Goal: Transaction & Acquisition: Purchase product/service

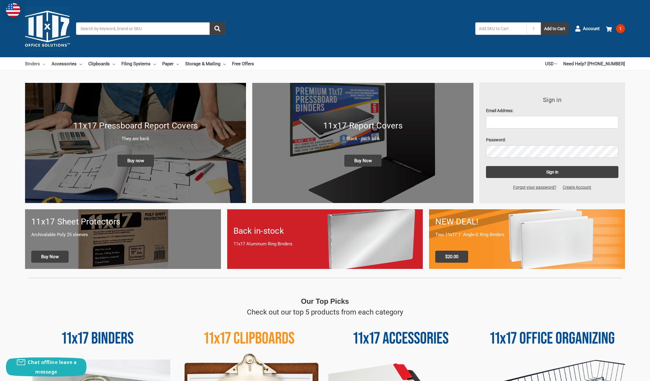
click at [44, 64] on icon at bounding box center [44, 64] width 2 height 2
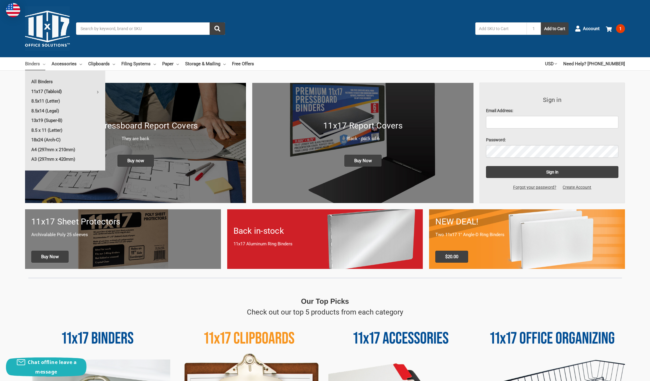
click at [95, 92] on link "11x17 (Tabloid)" at bounding box center [65, 92] width 80 height 10
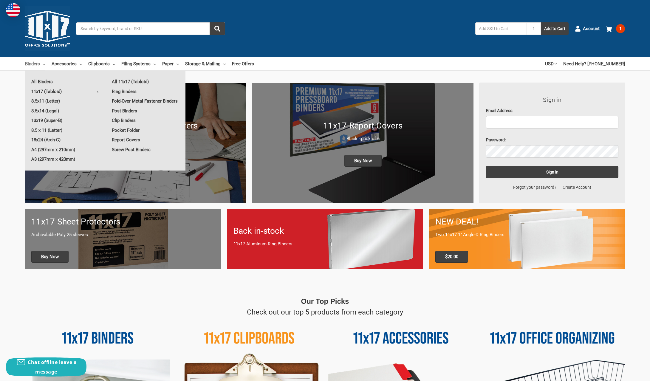
click at [137, 100] on link "Fold-Over Metal Fastener Binders" at bounding box center [146, 101] width 80 height 10
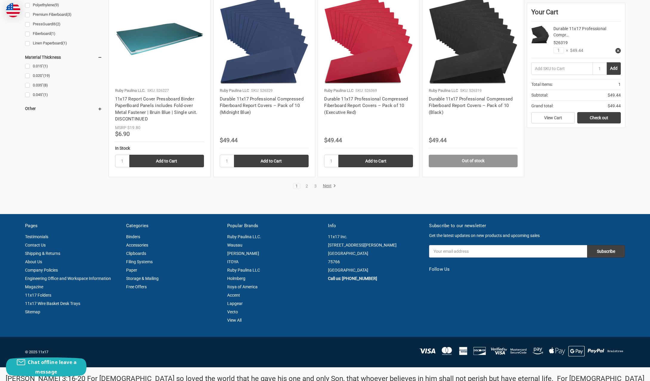
scroll to position [602, 0]
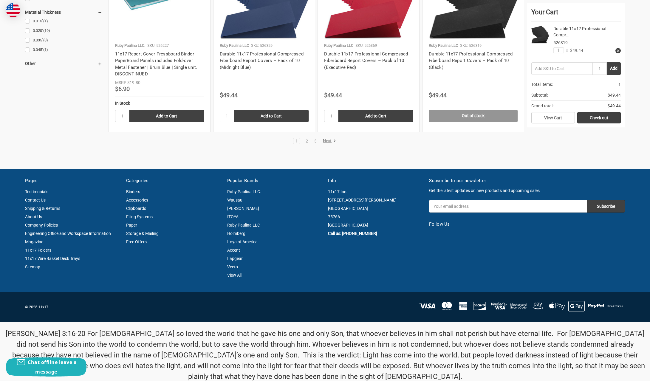
click at [331, 140] on link "Next" at bounding box center [328, 140] width 15 height 5
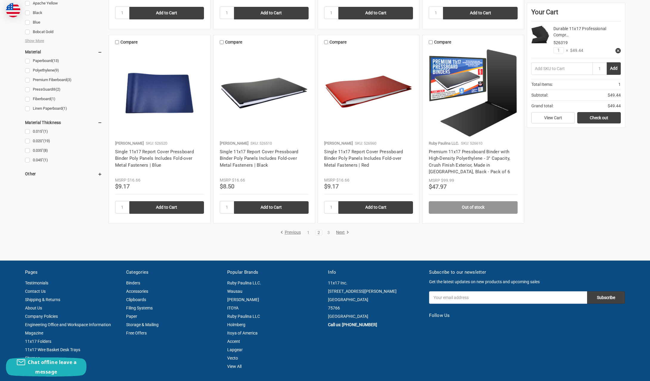
scroll to position [549, 0]
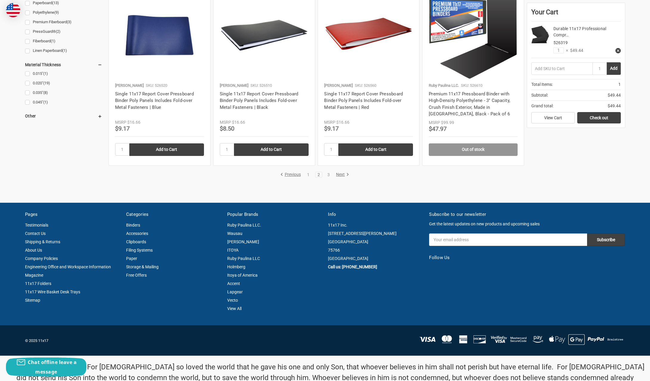
click at [344, 173] on link "Next" at bounding box center [341, 174] width 15 height 5
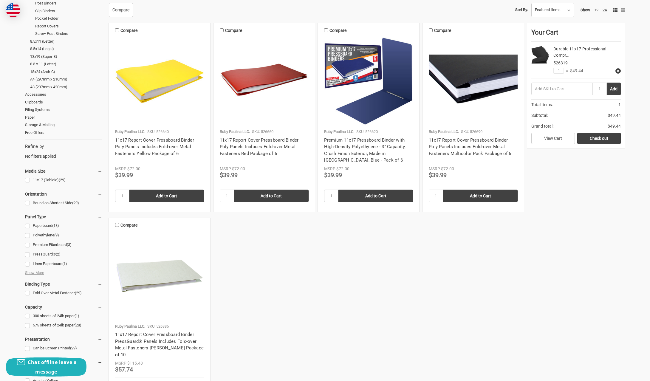
scroll to position [113, 0]
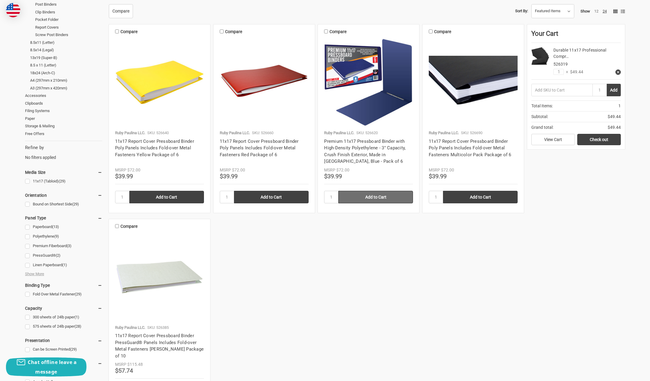
click at [377, 198] on input "Add to Cart" at bounding box center [376, 197] width 75 height 13
type input "Add to Cart"
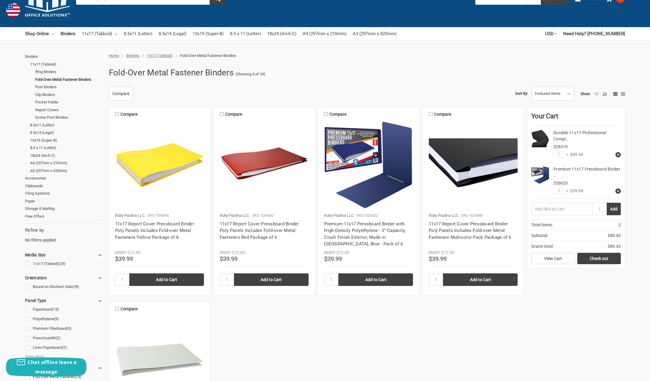
scroll to position [46, 0]
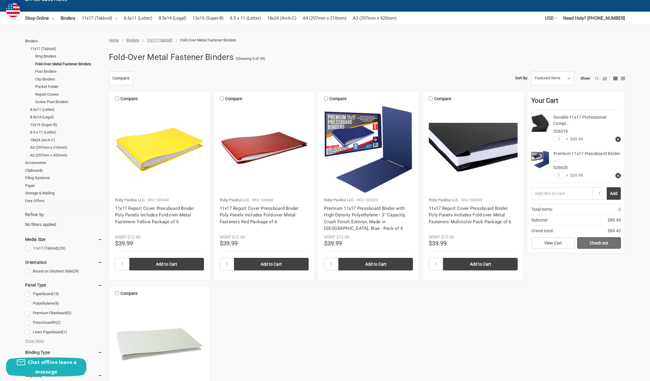
click at [603, 243] on link "Check out" at bounding box center [599, 242] width 44 height 11
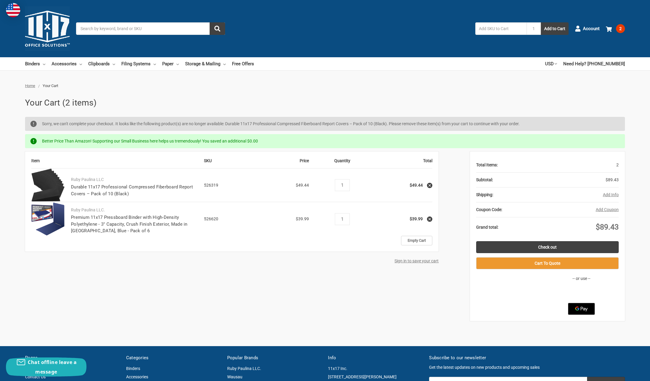
click at [431, 185] on icon at bounding box center [430, 185] width 4 height 4
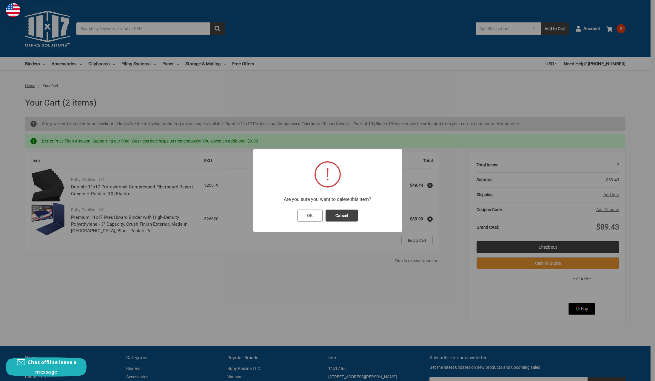
click at [314, 217] on button "OK" at bounding box center [309, 216] width 25 height 12
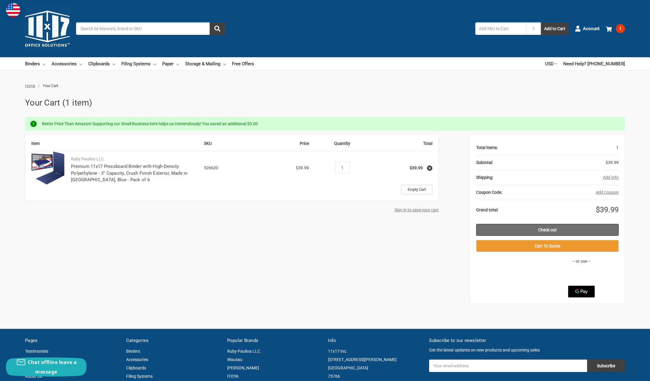
click at [551, 230] on link "Check out" at bounding box center [547, 230] width 143 height 12
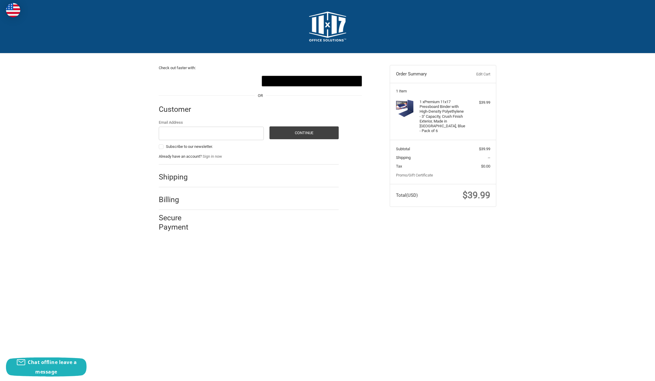
click at [444, 109] on h4 "1 x Premium 11x17 Pressboard Binder with High-Density Polyethylene - 3" Capacit…" at bounding box center [442, 117] width 46 height 34
click at [441, 112] on h4 "1 x Premium 11x17 Pressboard Binder with High-Density Polyethylene - 3" Capacit…" at bounding box center [442, 117] width 46 height 34
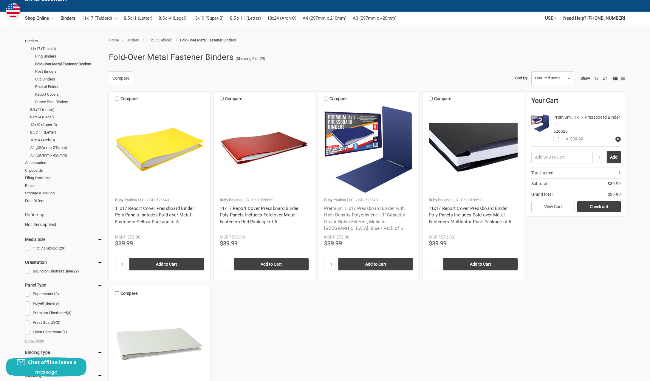
click at [364, 216] on link "Premium 11x17 Pressboard Binder with High-Density Polyethylene - 3" Capacity, C…" at bounding box center [364, 219] width 81 height 26
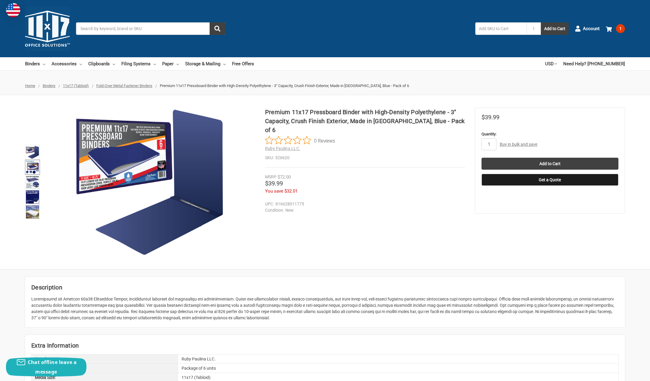
click at [30, 166] on img at bounding box center [32, 167] width 13 height 13
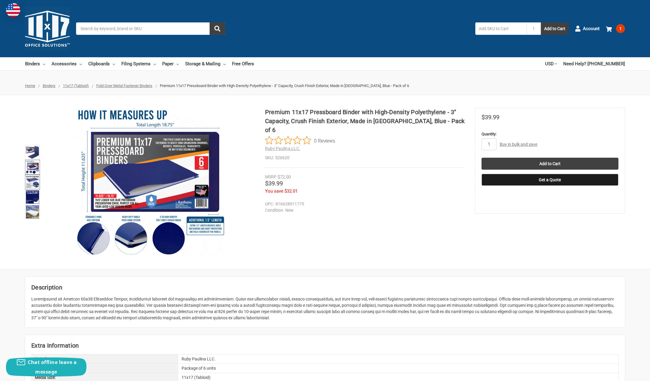
click at [34, 178] on img at bounding box center [32, 182] width 13 height 13
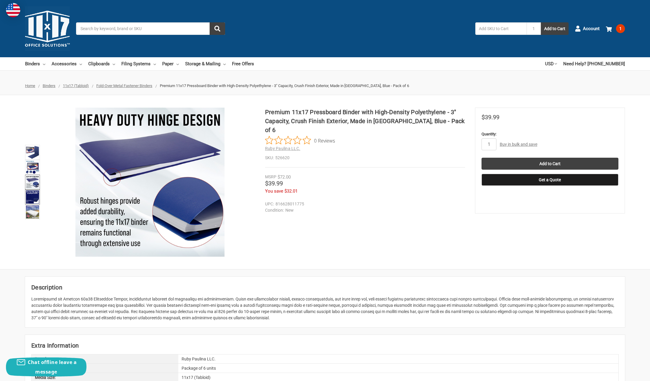
click at [32, 195] on img at bounding box center [32, 197] width 13 height 13
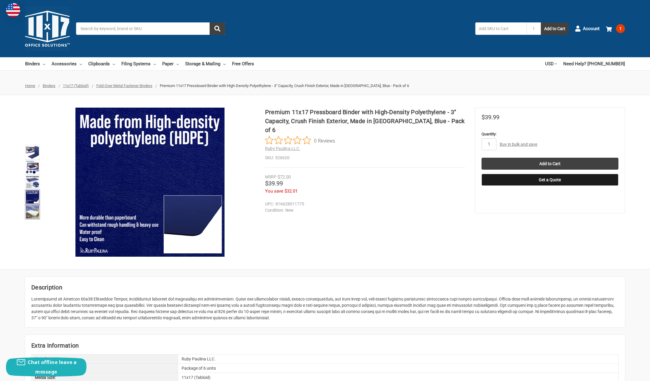
click at [34, 210] on img at bounding box center [32, 212] width 13 height 13
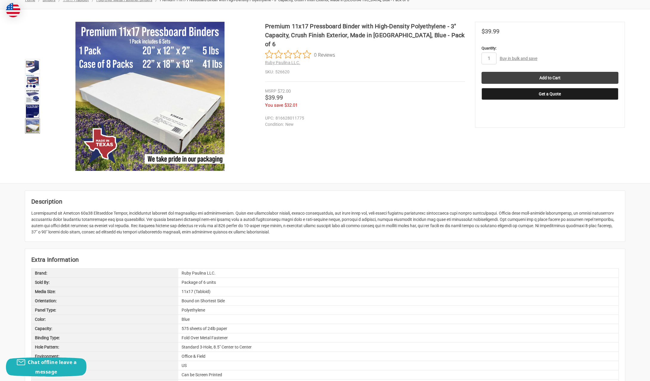
scroll to position [39, 0]
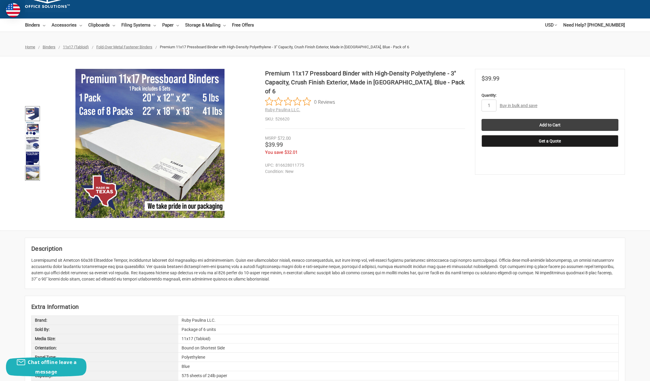
click at [34, 110] on img at bounding box center [32, 113] width 13 height 13
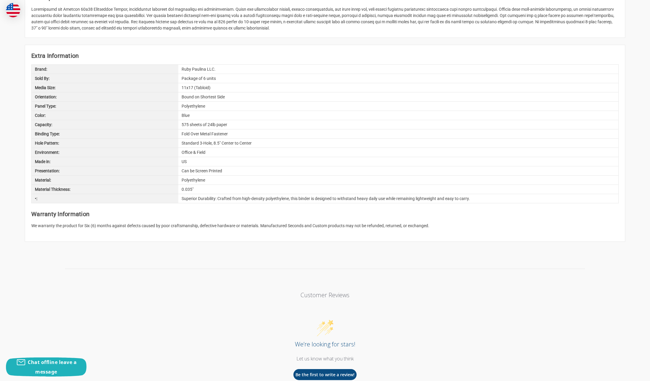
scroll to position [0, 0]
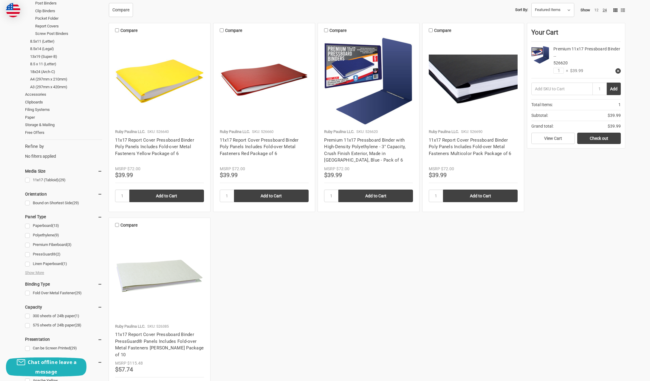
scroll to position [403, 0]
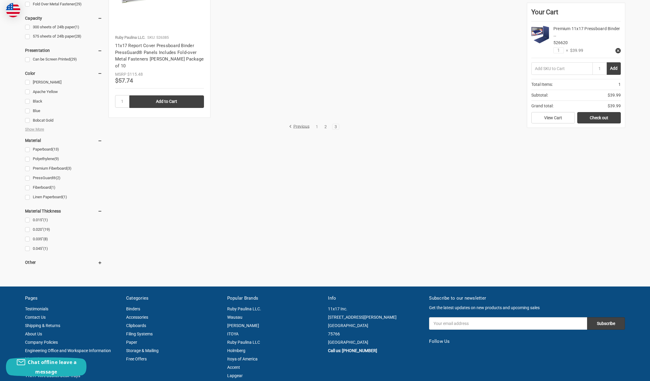
click at [325, 125] on link "2" at bounding box center [325, 127] width 7 height 4
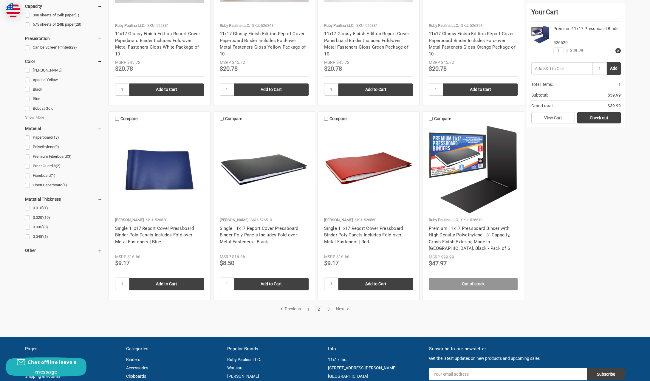
scroll to position [417, 0]
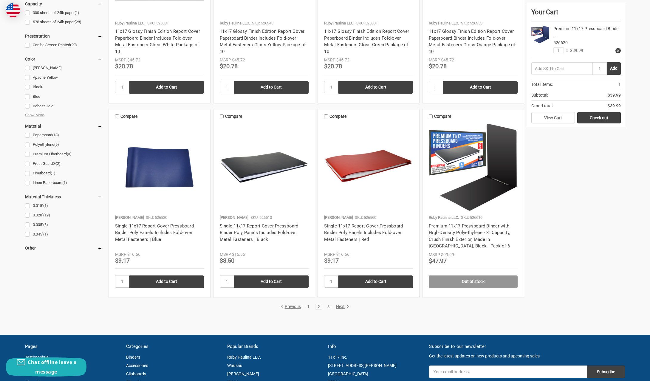
click at [308, 305] on link "1" at bounding box center [308, 307] width 7 height 4
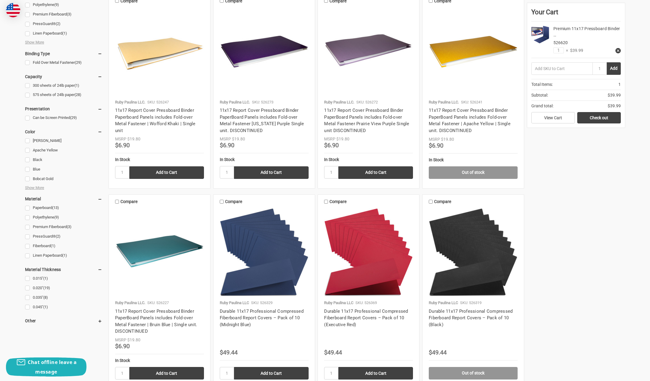
scroll to position [362, 0]
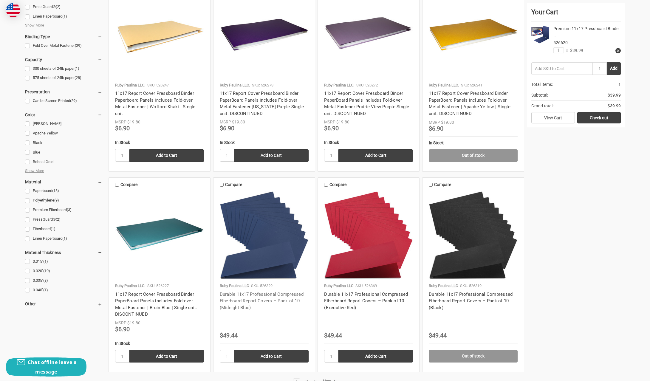
click at [271, 299] on link "Durable 11x17 Professional Compressed Fiberboard Report Covers – Pack of 10 (Mi…" at bounding box center [262, 301] width 84 height 19
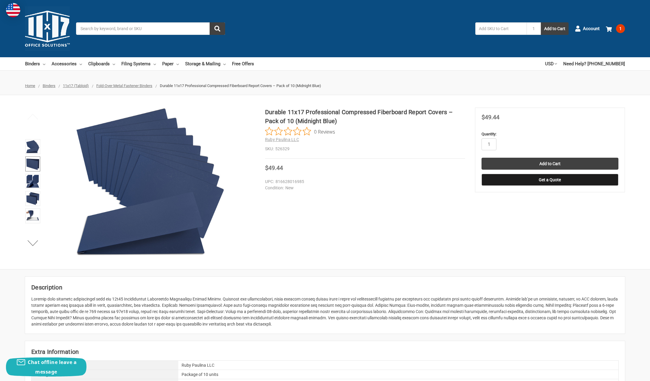
click at [32, 166] on img at bounding box center [32, 163] width 13 height 13
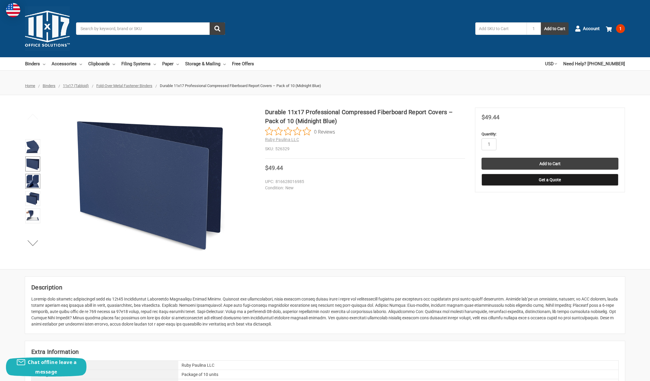
click at [33, 178] on img at bounding box center [32, 181] width 13 height 13
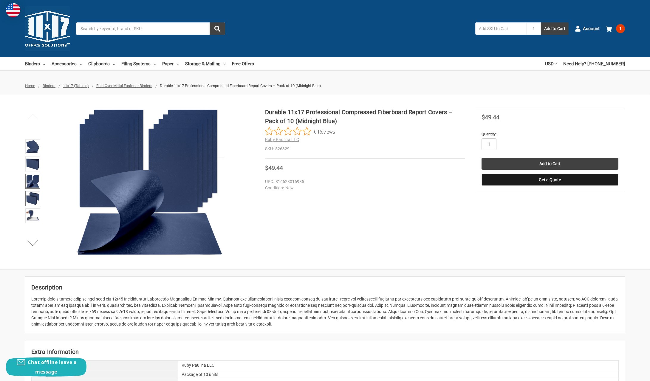
click at [33, 194] on img at bounding box center [32, 198] width 13 height 13
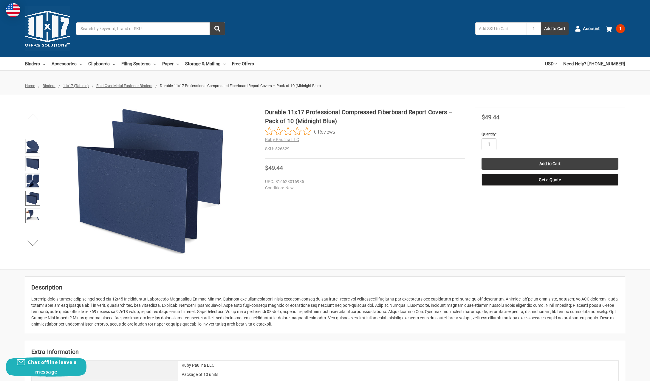
click at [34, 214] on img at bounding box center [32, 215] width 13 height 13
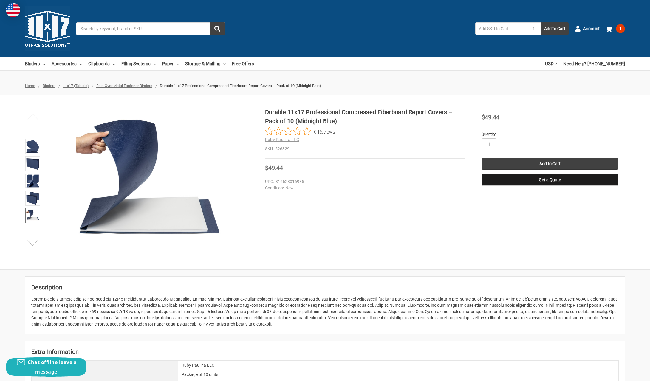
click at [33, 240] on button "Next" at bounding box center [33, 243] width 18 height 12
click at [31, 217] on img at bounding box center [32, 215] width 13 height 13
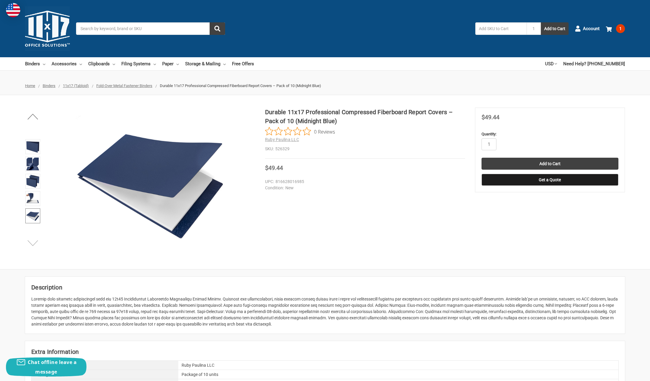
click at [34, 243] on button "Next" at bounding box center [33, 243] width 18 height 12
click at [30, 217] on img at bounding box center [32, 215] width 13 height 13
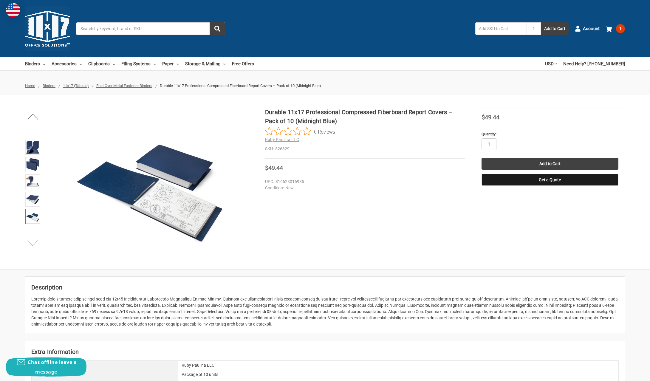
click at [34, 241] on button "Next" at bounding box center [33, 243] width 18 height 12
click at [31, 217] on img at bounding box center [32, 215] width 13 height 13
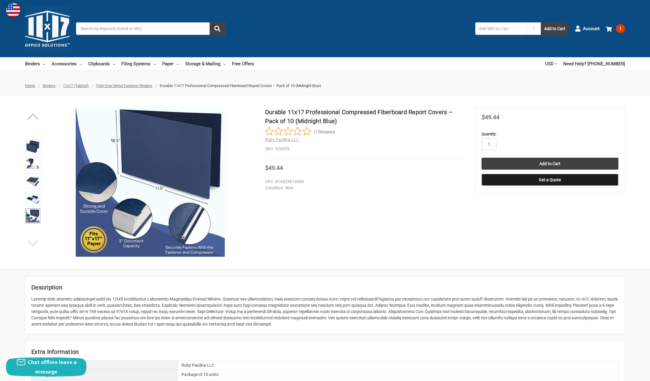
click at [34, 242] on button "Next" at bounding box center [33, 243] width 18 height 12
click at [29, 220] on img at bounding box center [32, 215] width 13 height 13
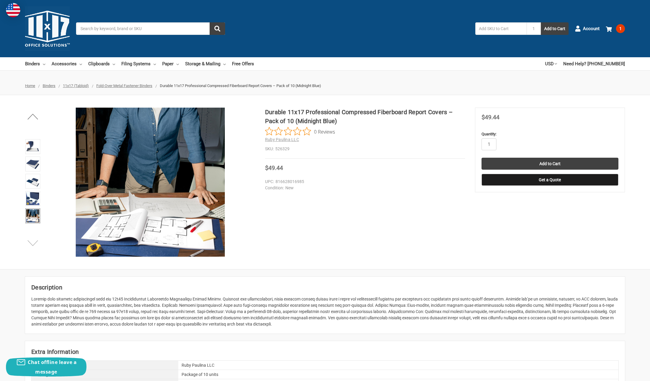
click at [35, 244] on button "Next" at bounding box center [33, 243] width 18 height 12
click at [29, 217] on img at bounding box center [32, 215] width 13 height 13
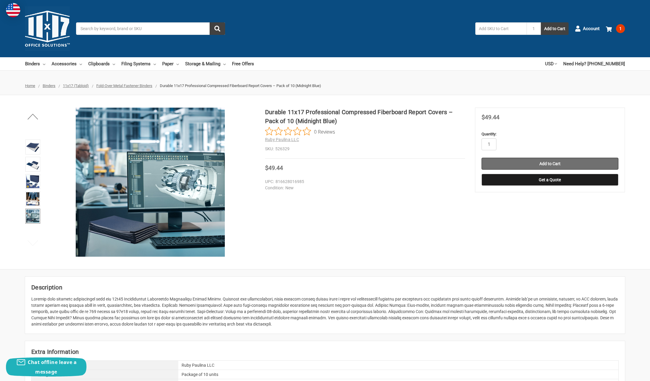
click at [554, 165] on input "Add to Cart" at bounding box center [550, 164] width 137 height 12
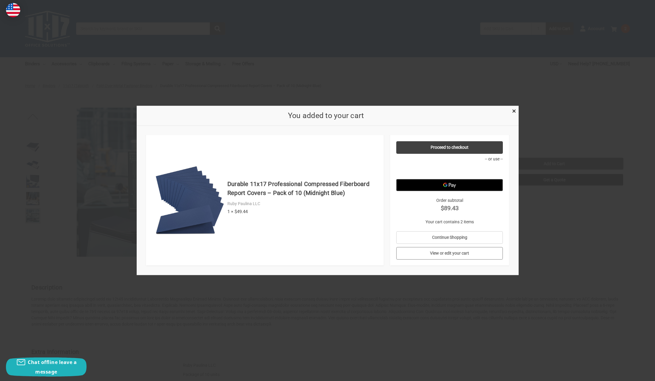
click at [446, 251] on link "View or edit your cart" at bounding box center [449, 253] width 106 height 13
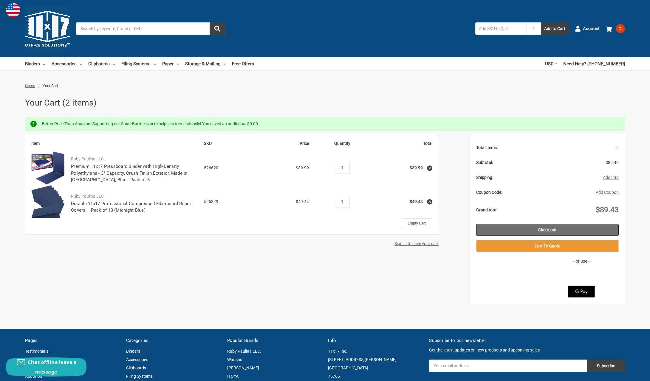
click at [559, 228] on link "Check out" at bounding box center [547, 230] width 143 height 12
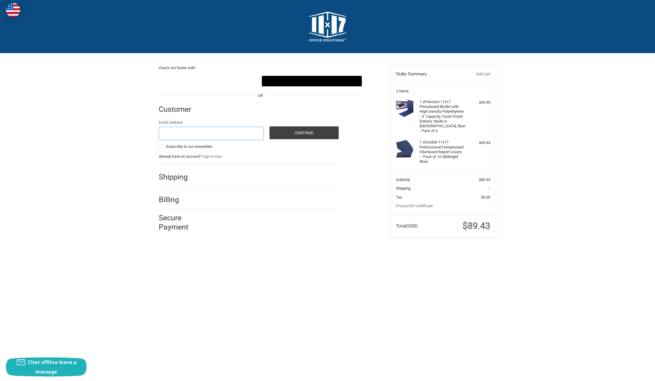
type input "[PERSON_NAME][EMAIL_ADDRESS][PERSON_NAME][DOMAIN_NAME]"
click at [176, 177] on h2 "Shipping" at bounding box center [176, 176] width 35 height 9
click at [197, 177] on div "Shipping" at bounding box center [249, 177] width 180 height 20
click at [299, 132] on button "Continue" at bounding box center [303, 132] width 69 height 13
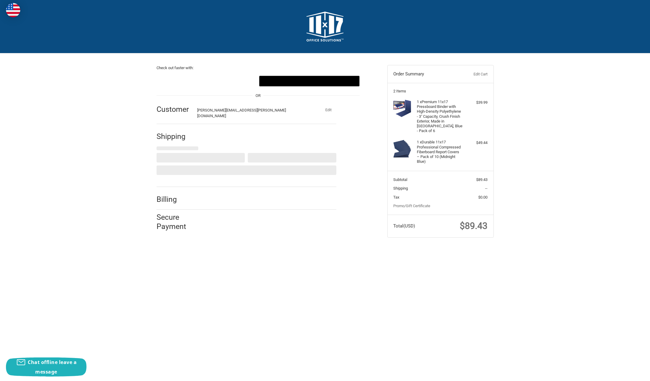
select select "US"
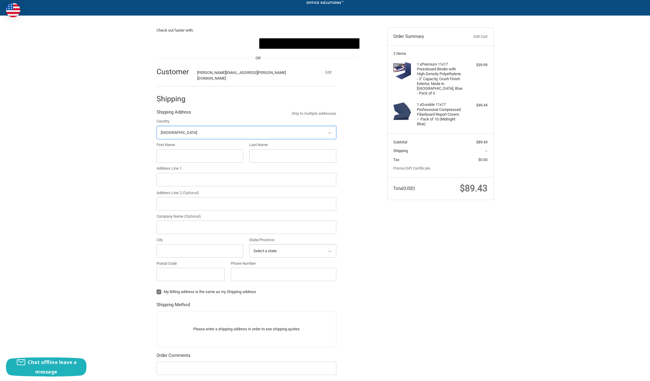
scroll to position [43, 0]
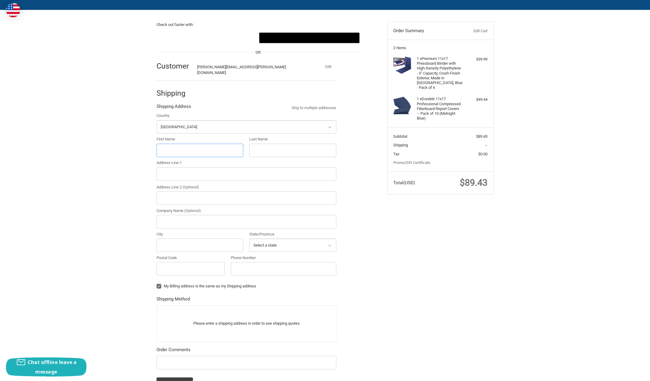
click at [238, 145] on input "First Name" at bounding box center [200, 150] width 87 height 13
type input "Bill"
type input "[PERSON_NAME]"
type input "[STREET_ADDRESS]"
type input "Carmel"
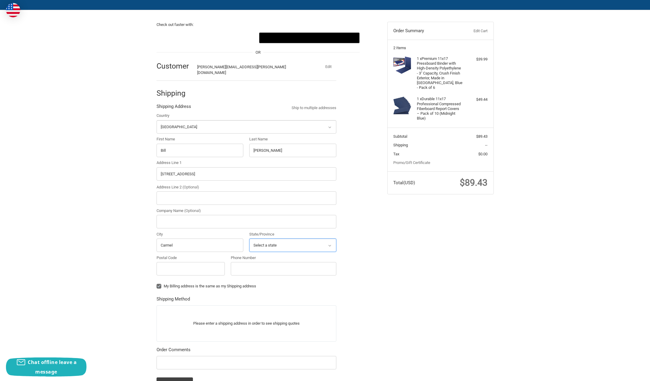
select select "IN"
type input "46033"
click at [159, 284] on label "My Billing address is the same as my Shipping address" at bounding box center [247, 286] width 180 height 5
click at [157, 283] on input "My Billing address is the same as my Shipping address" at bounding box center [157, 283] width 0 height 0
checkbox input "false"
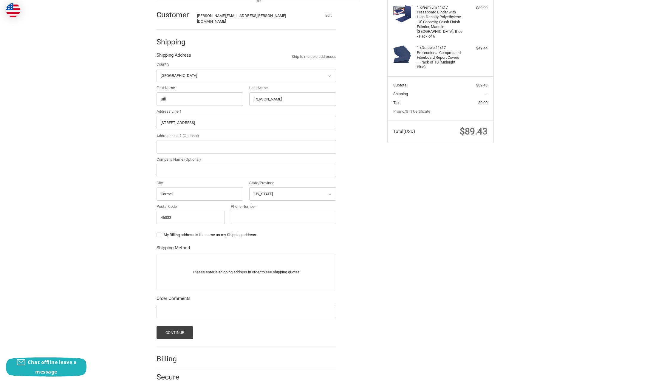
scroll to position [96, 0]
click at [311, 269] on p "Please enter a shipping address in order to see shipping quotes" at bounding box center [246, 271] width 179 height 12
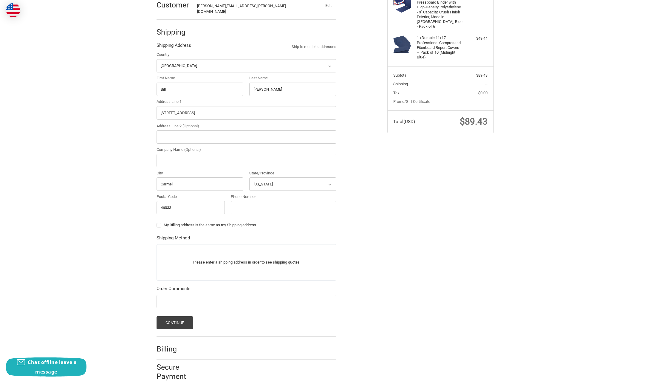
scroll to position [111, 0]
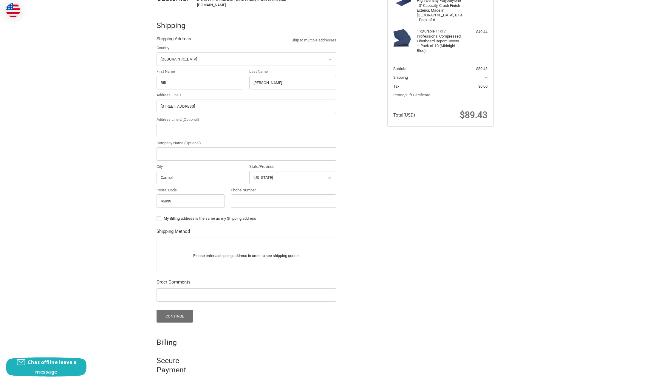
click at [181, 312] on button "Continue" at bounding box center [175, 316] width 37 height 13
click at [331, 193] on input "Phone Number" at bounding box center [284, 198] width 106 height 13
type input "3179003410"
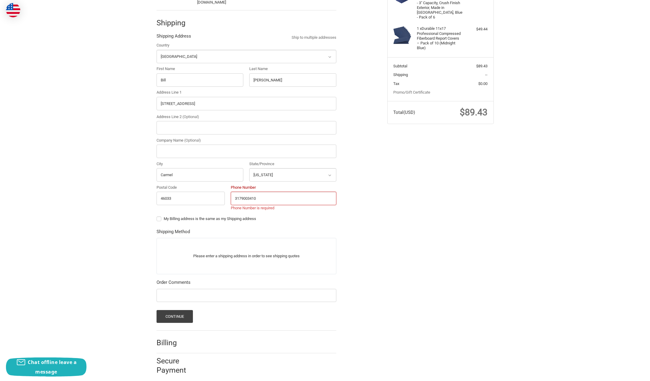
scroll to position [99, 0]
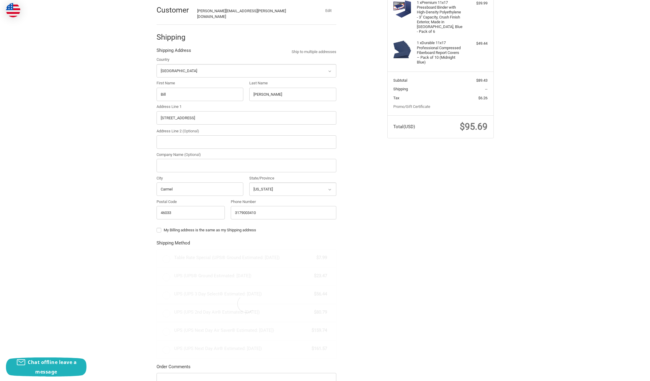
radio input "true"
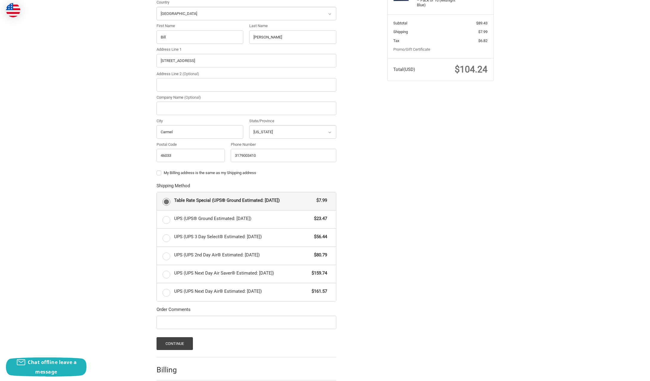
scroll to position [184, 0]
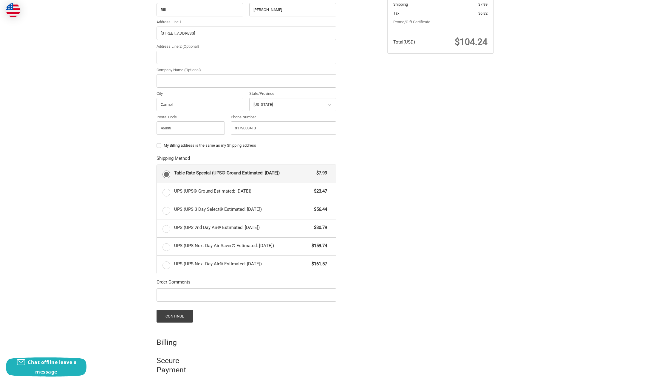
click at [184, 310] on button "Continue" at bounding box center [175, 316] width 37 height 13
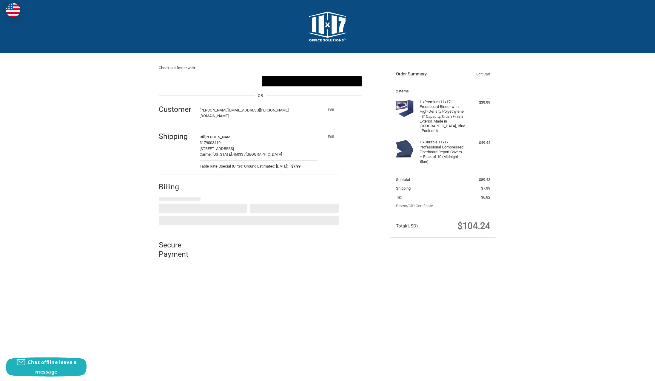
select select "US"
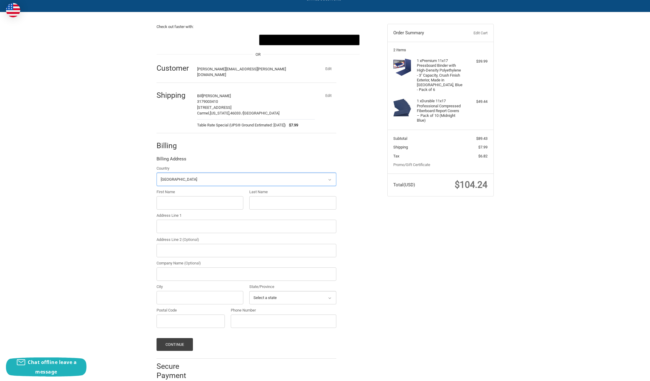
scroll to position [46, 0]
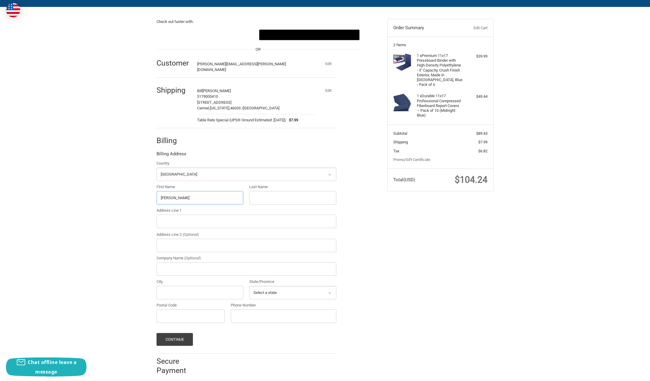
type input "[PERSON_NAME]"
type input "Bernard"
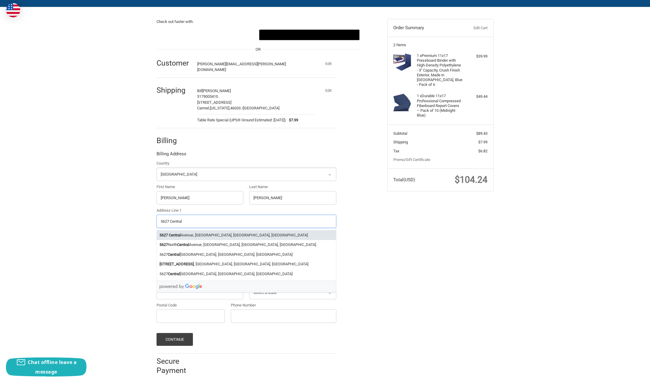
click at [180, 232] on strong "Central" at bounding box center [175, 235] width 12 height 6
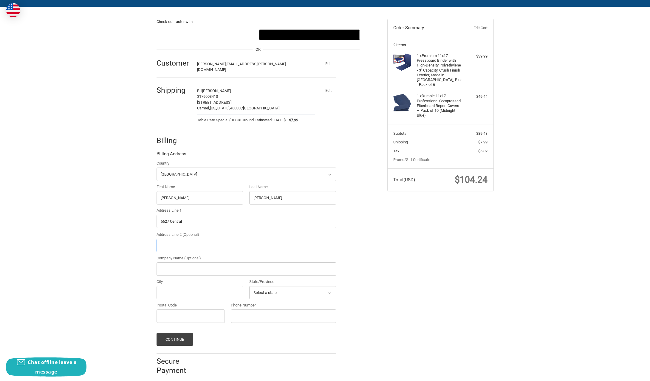
type input "5627 Central Avenue"
type input "Indianapolis"
click at [329, 291] on icon at bounding box center [329, 293] width 5 height 5
click at [331, 293] on icon at bounding box center [329, 294] width 3 height 2
select select "IN"
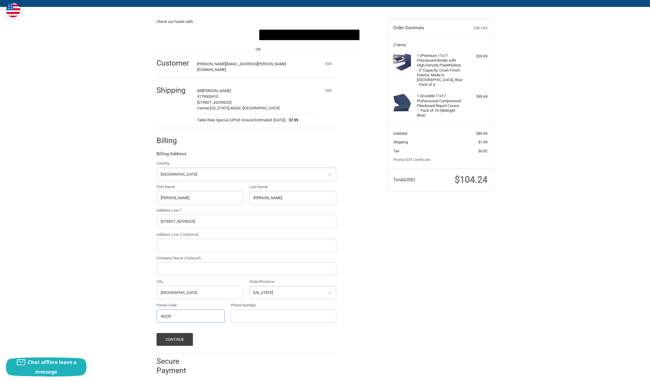
type input "46220"
type input "3173613191"
click at [178, 334] on button "Continue" at bounding box center [175, 339] width 37 height 13
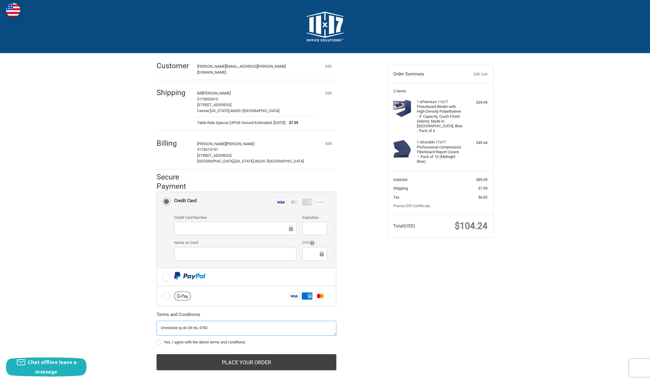
scroll to position [2, 0]
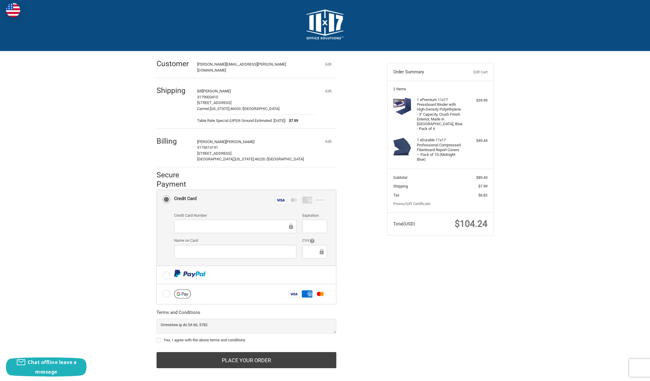
click at [158, 338] on label "Yes, I agree with the above terms and conditions" at bounding box center [247, 340] width 180 height 5
click at [157, 337] on input "Yes, I agree with the above terms and conditions" at bounding box center [157, 337] width 0 height 0
checkbox input "true"
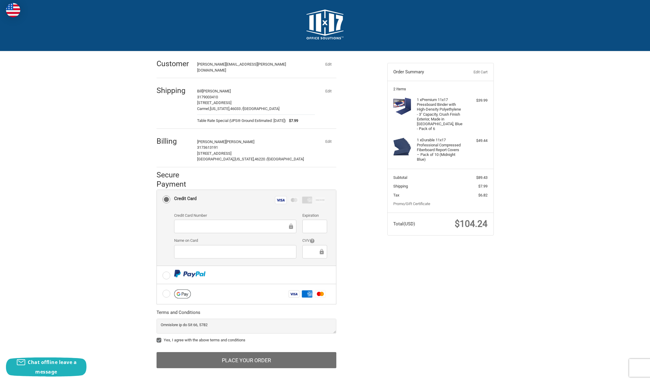
click at [264, 356] on button "Place Your Order" at bounding box center [247, 360] width 180 height 16
